Goal: Complete application form: Complete application form

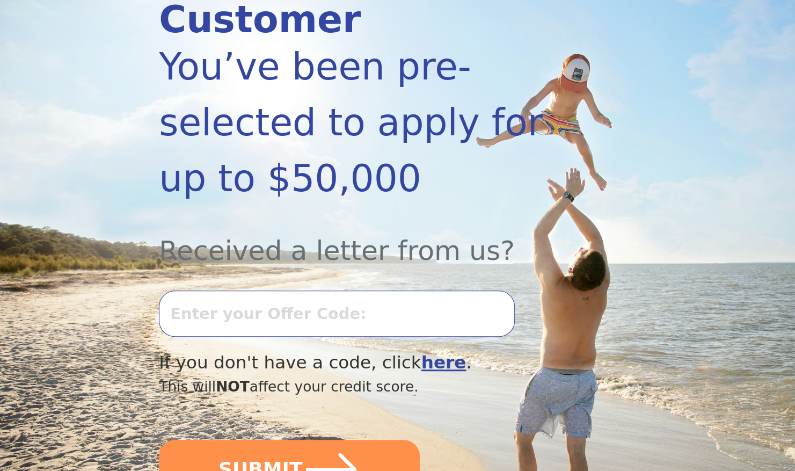
scroll to position [193, 0]
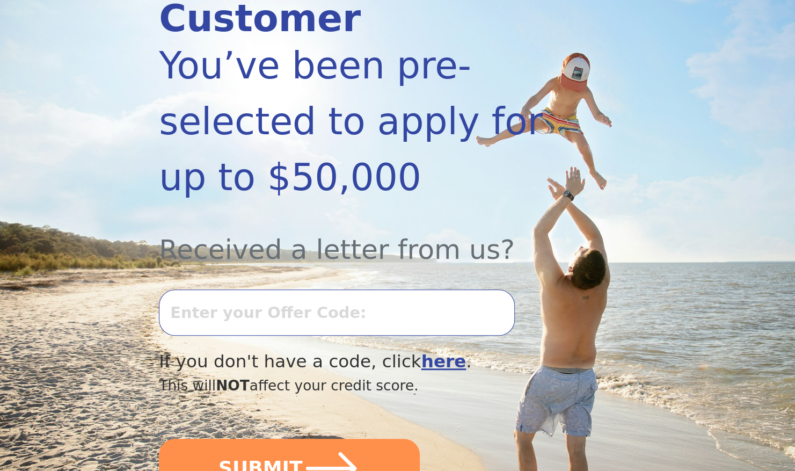
click at [445, 289] on input "text" at bounding box center [336, 312] width 355 height 46
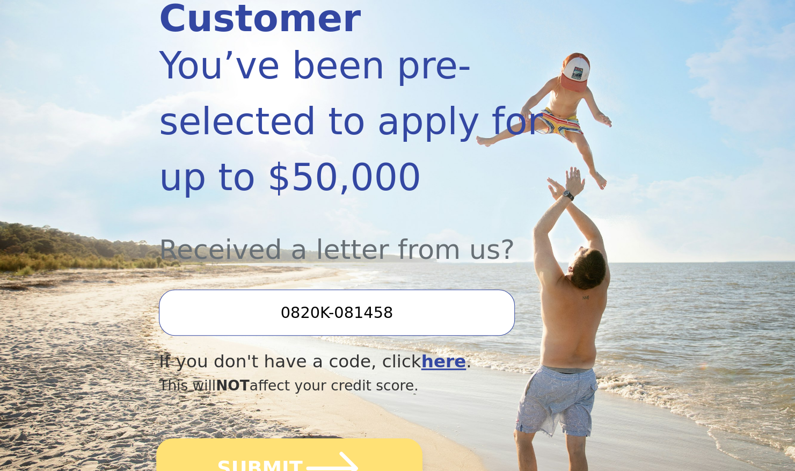
type input "0820K-081458"
click at [346, 452] on icon "submit" at bounding box center [333, 468] width 52 height 33
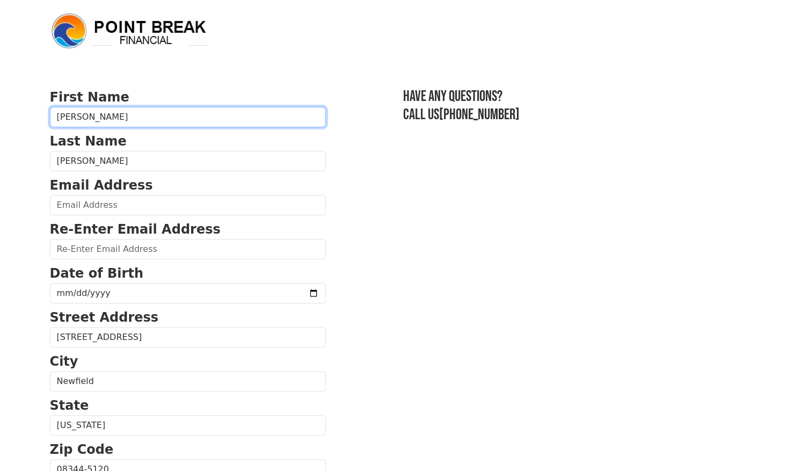
click at [108, 117] on input "[PERSON_NAME]" at bounding box center [188, 117] width 276 height 20
type input "D"
type input "FRENCH"
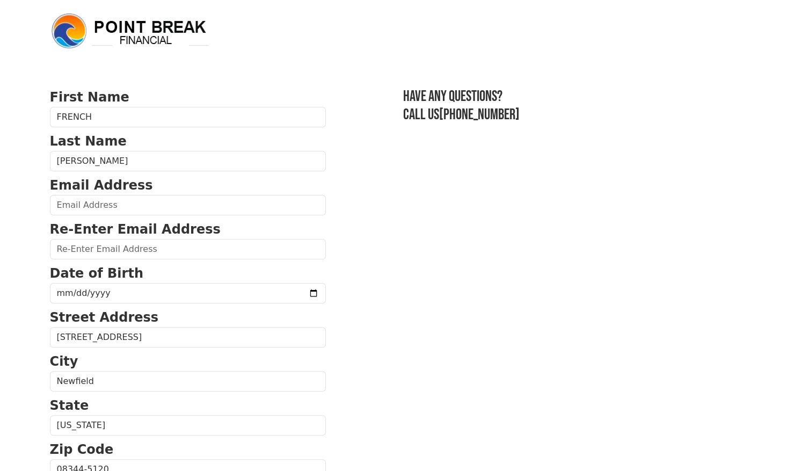
click at [392, 186] on section "First Name FRENCH Last Name Richendollar Email Address Re-Enter Email Address D…" at bounding box center [398, 471] width 696 height 766
click at [205, 209] on input "email" at bounding box center [188, 205] width 276 height 20
type input "danrich9@yahoo.com"
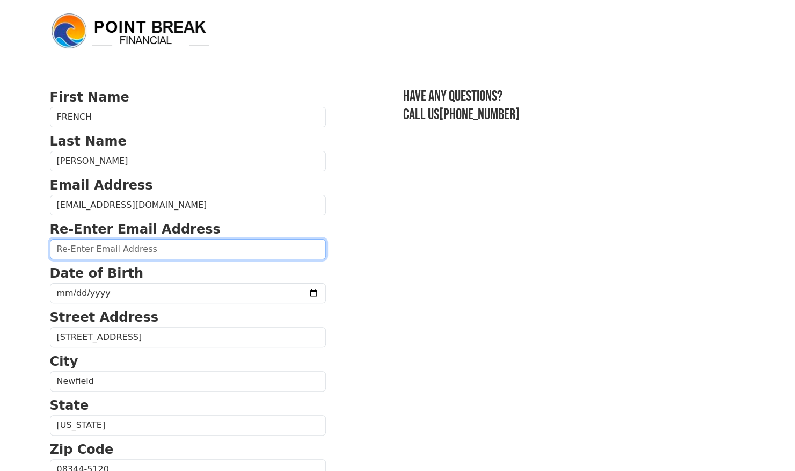
type input "danrich9@yahoo.com"
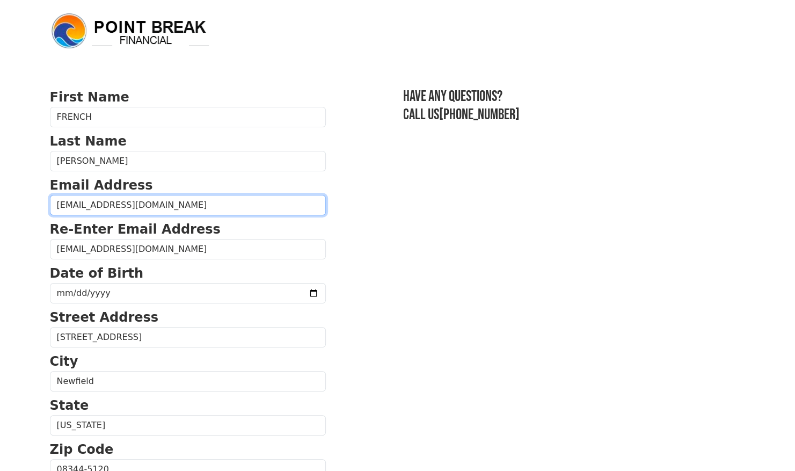
type input "(856) 332-0855"
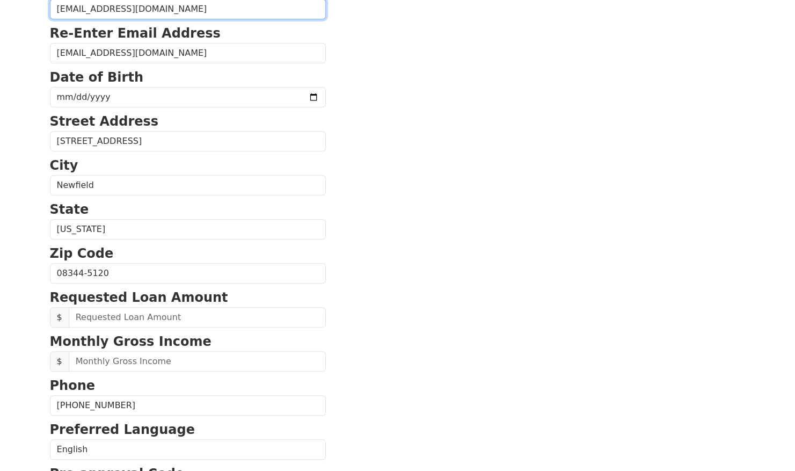
scroll to position [195, 0]
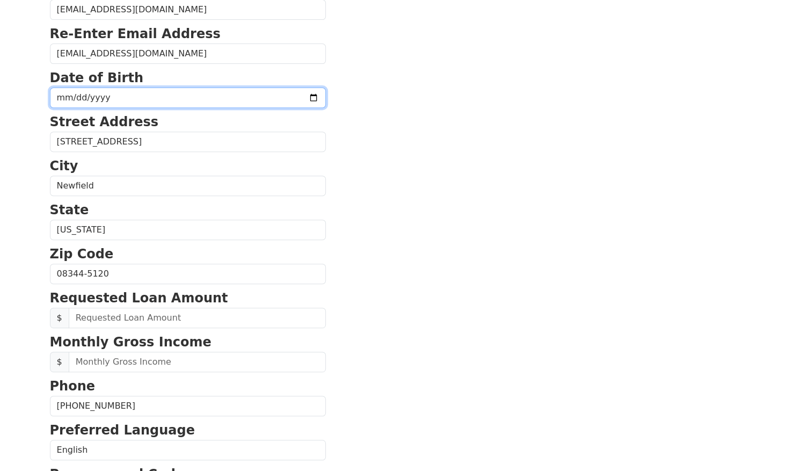
click at [72, 94] on input "date" at bounding box center [188, 98] width 276 height 20
type input "1973-09-24"
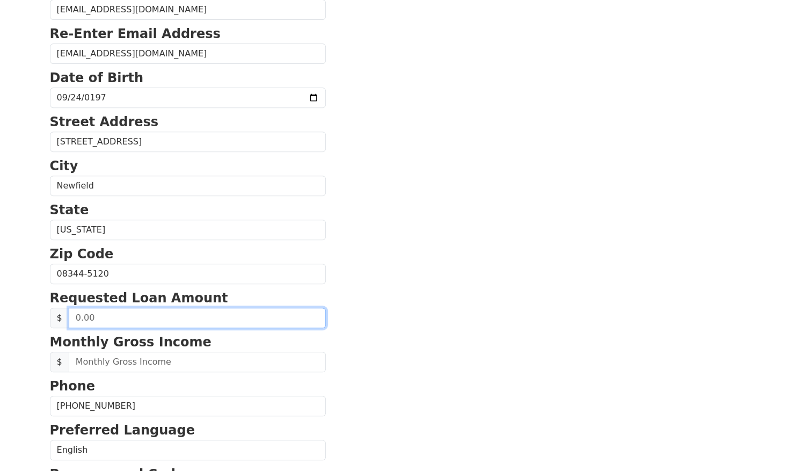
click at [258, 318] on input "text" at bounding box center [197, 318] width 257 height 20
type input "38,000.00"
click at [450, 328] on section "First Name FRENCH Last Name Richendollar Email Address danrich9@yahoo.com Re-En…" at bounding box center [398, 275] width 696 height 766
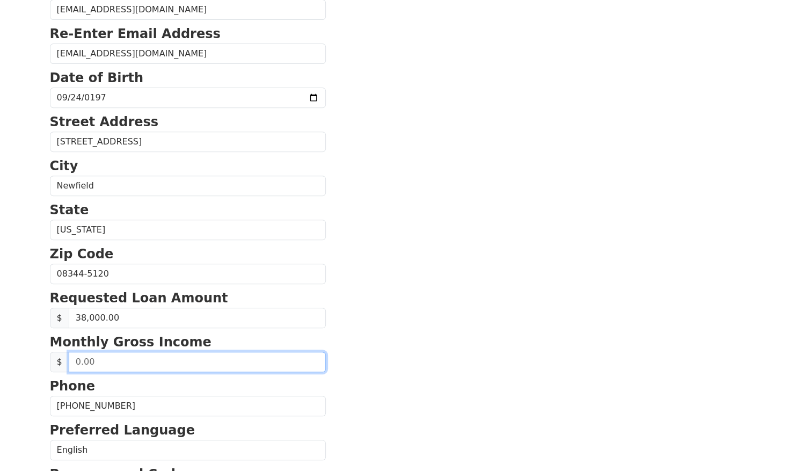
click at [221, 358] on input "text" at bounding box center [197, 362] width 257 height 20
type input "8,500.00"
click at [408, 344] on section "First Name FRENCH Last Name Richendollar Email Address danrich9@yahoo.com Re-En…" at bounding box center [398, 275] width 696 height 766
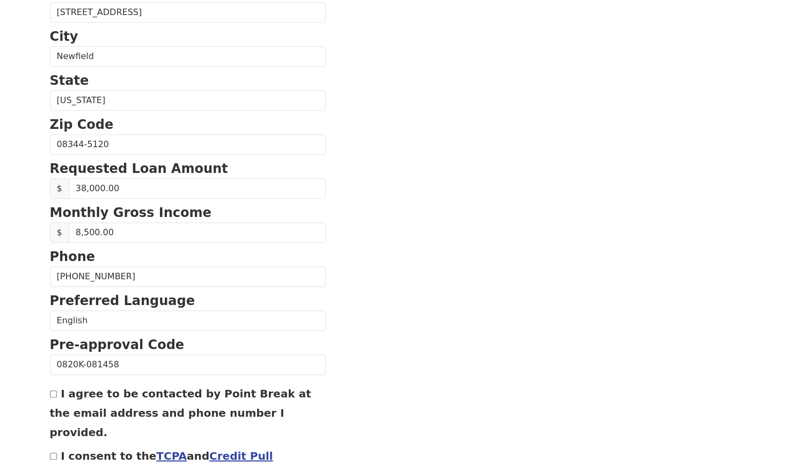
scroll to position [379, 0]
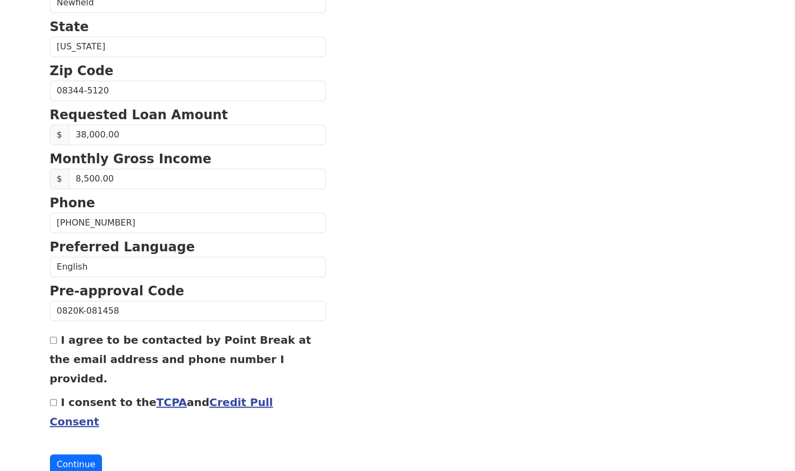
click at [54, 338] on input "I agree to be contacted by Point Break at the email address and phone number I …" at bounding box center [53, 340] width 7 height 7
checkbox input "true"
click at [52, 392] on div "I consent to the TCPA and Credit Pull Consent" at bounding box center [188, 411] width 276 height 39
click at [52, 399] on input "I consent to the TCPA and Credit Pull Consent" at bounding box center [53, 402] width 7 height 7
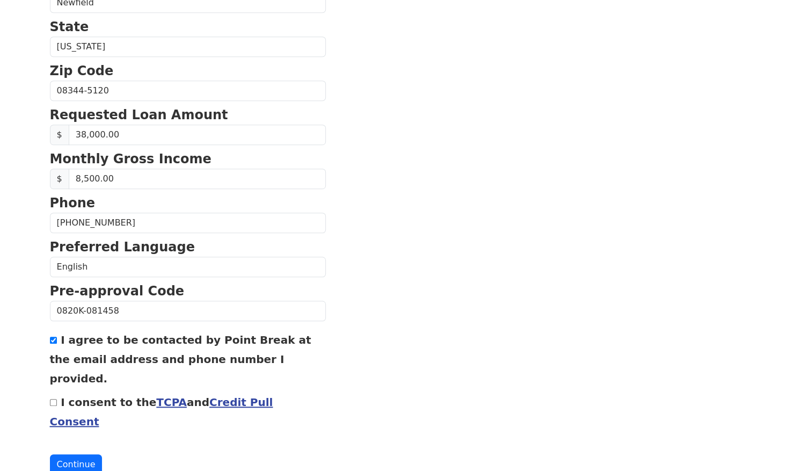
checkbox input "true"
click at [72, 454] on button "Continue" at bounding box center [76, 464] width 53 height 20
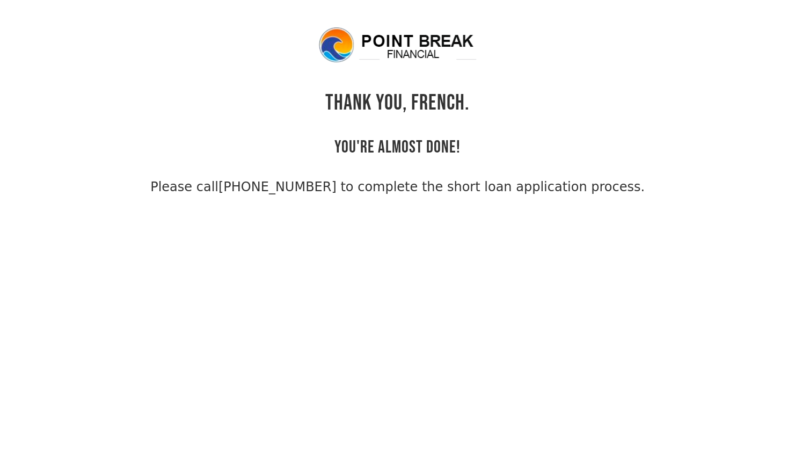
click at [414, 47] on img at bounding box center [397, 45] width 161 height 39
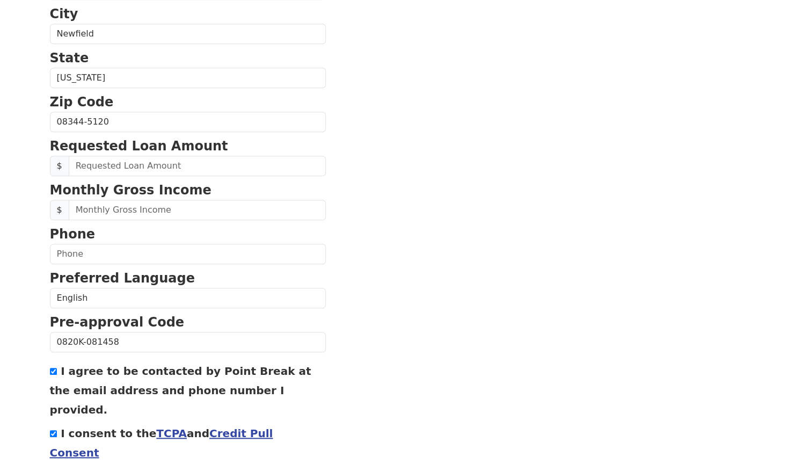
scroll to position [379, 0]
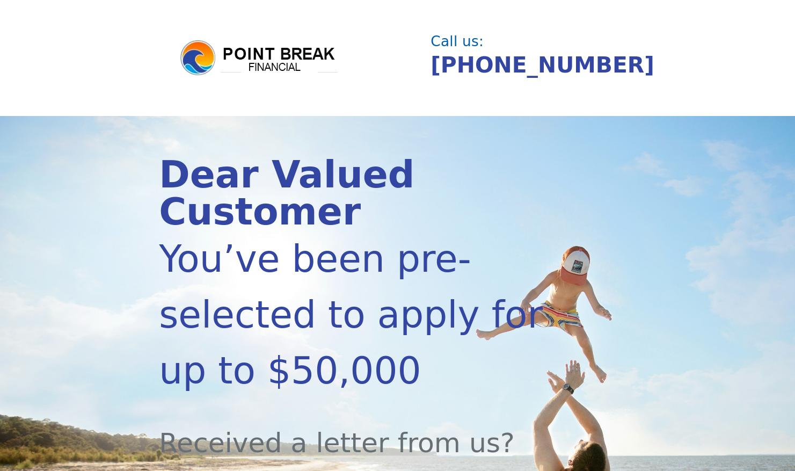
scroll to position [199, 0]
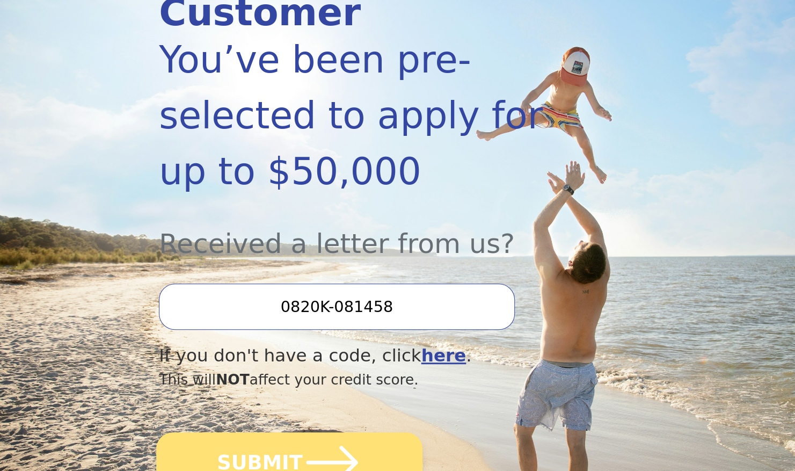
click at [334, 433] on icon "submit" at bounding box center [332, 462] width 59 height 59
